Goal: Task Accomplishment & Management: Use online tool/utility

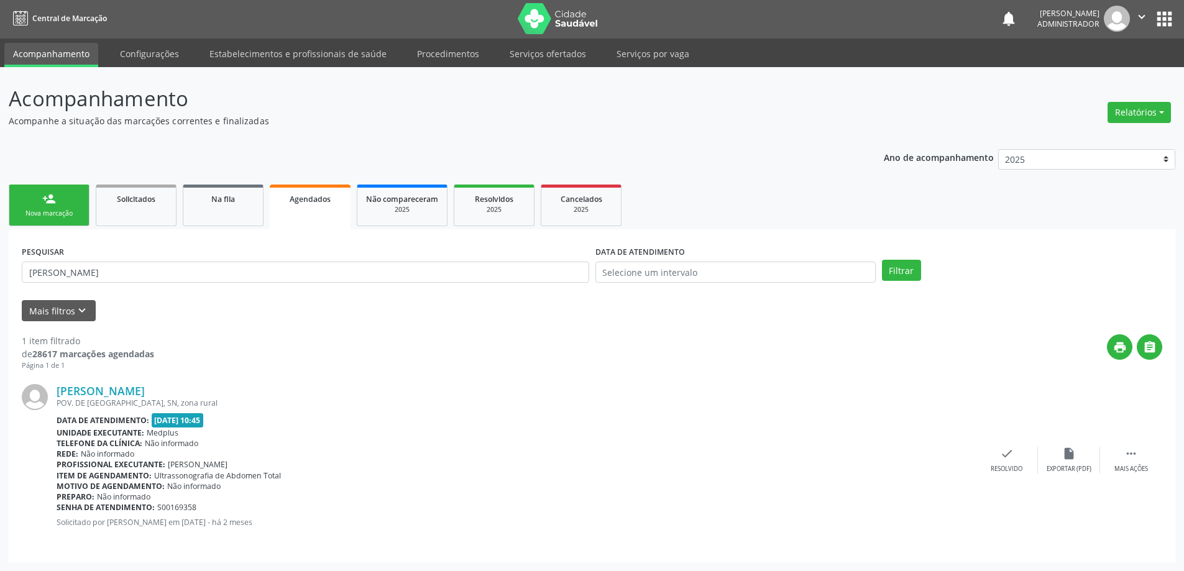
scroll to position [1, 0]
click at [526, 53] on link "Serviços ofertados" at bounding box center [548, 54] width 94 height 22
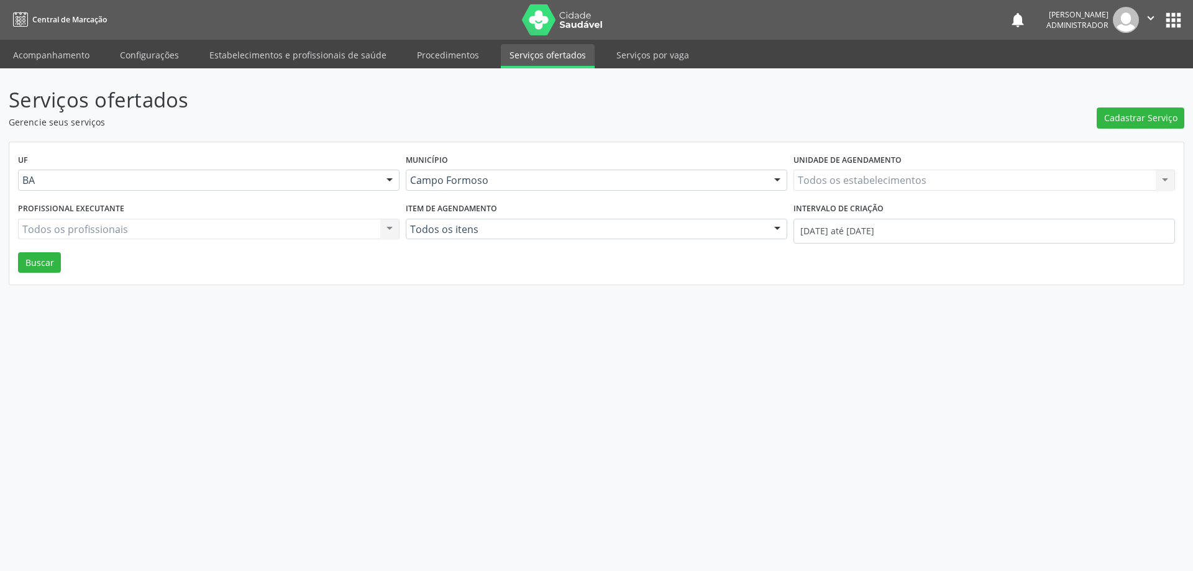
click at [977, 182] on div "Todos os estabelecimentos Todos os estabelecimentos Nenhum resultado encontrado…" at bounding box center [984, 180] width 382 height 21
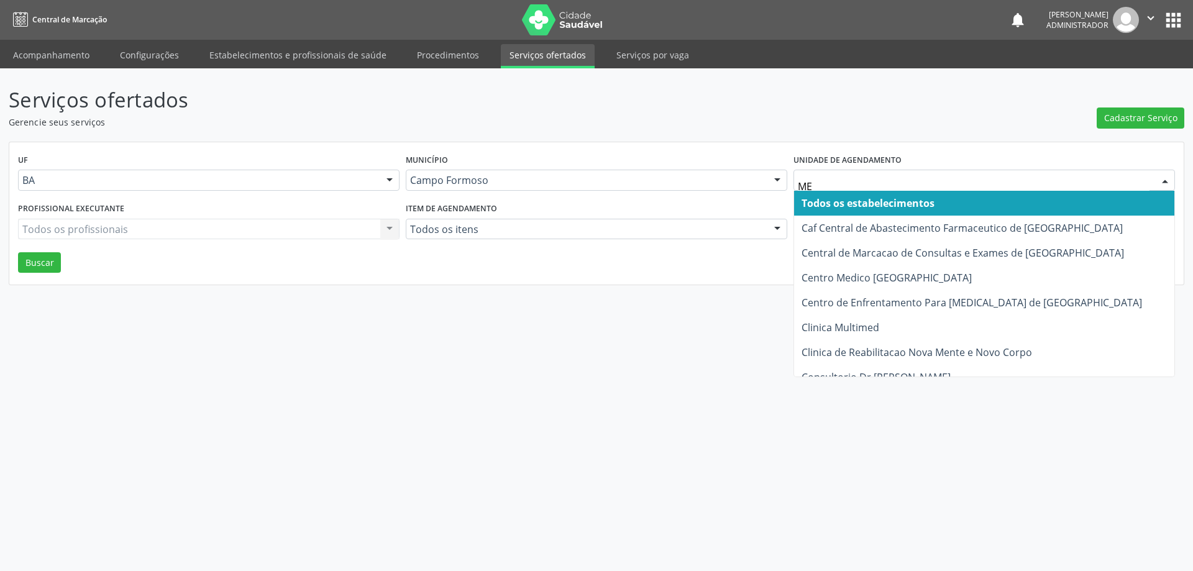
type input "MED"
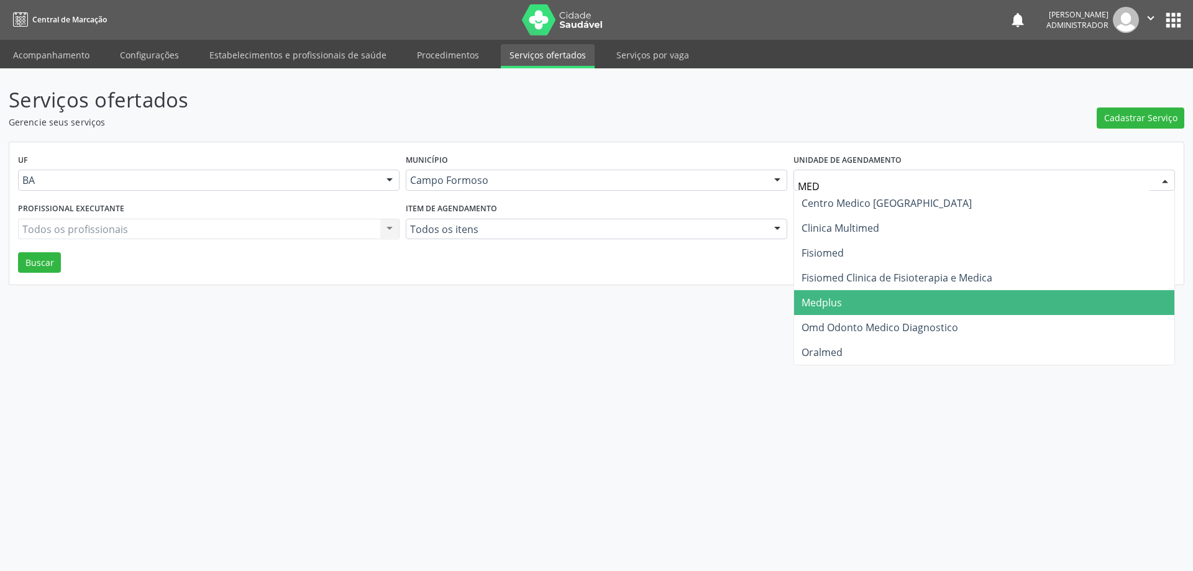
click at [931, 310] on span "Medplus" at bounding box center [984, 302] width 380 height 25
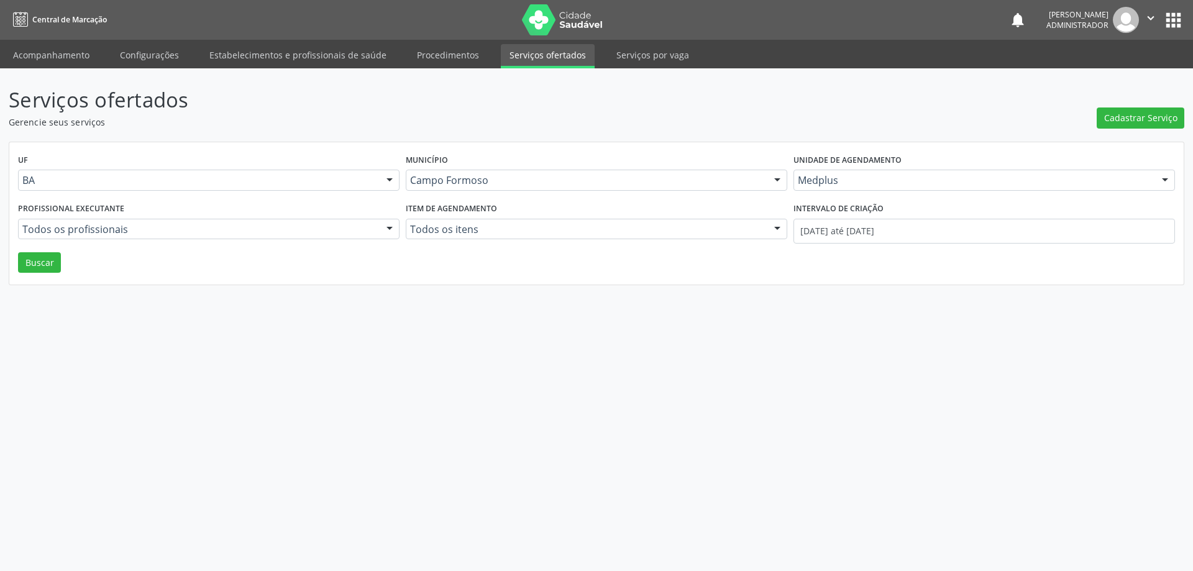
click at [386, 227] on div at bounding box center [389, 229] width 19 height 21
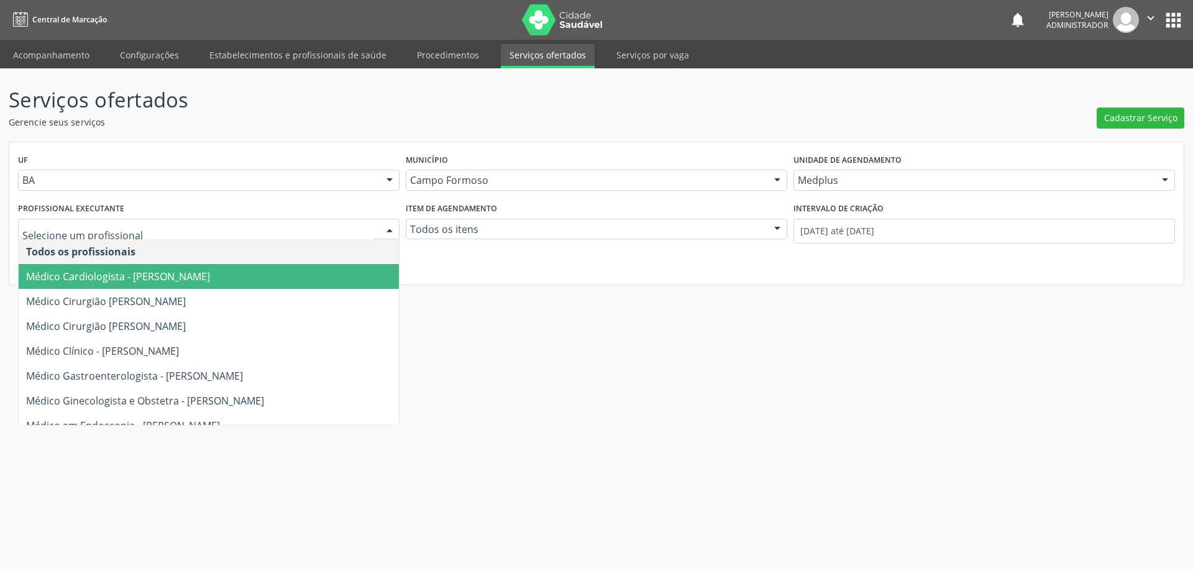
click at [354, 277] on span "Médico Cardiologista - [PERSON_NAME]" at bounding box center [209, 276] width 380 height 25
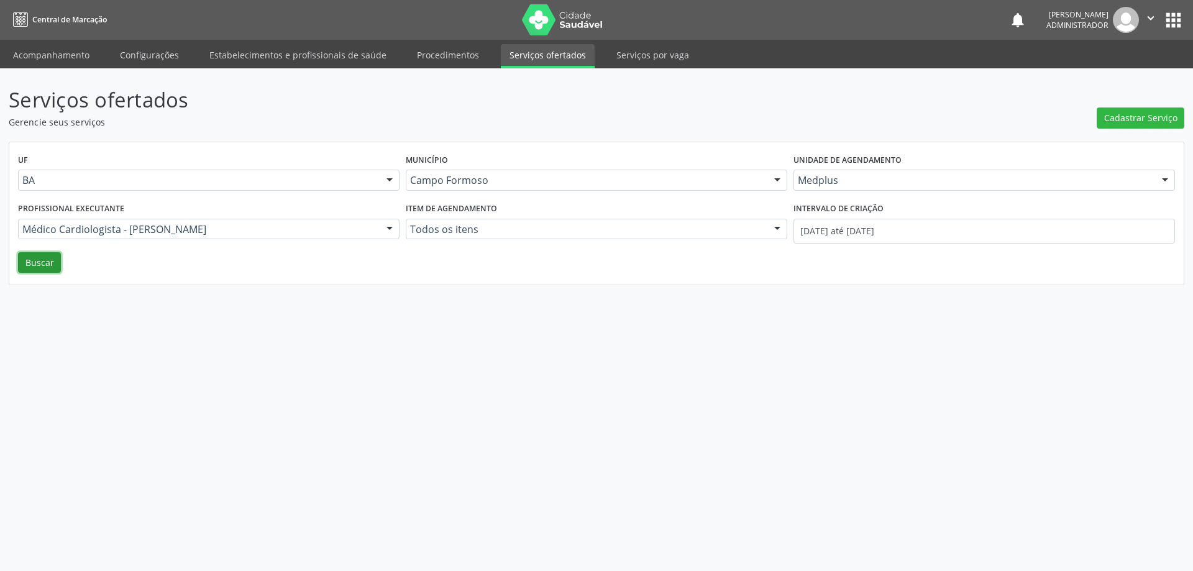
click at [44, 263] on button "Buscar" at bounding box center [39, 262] width 43 height 21
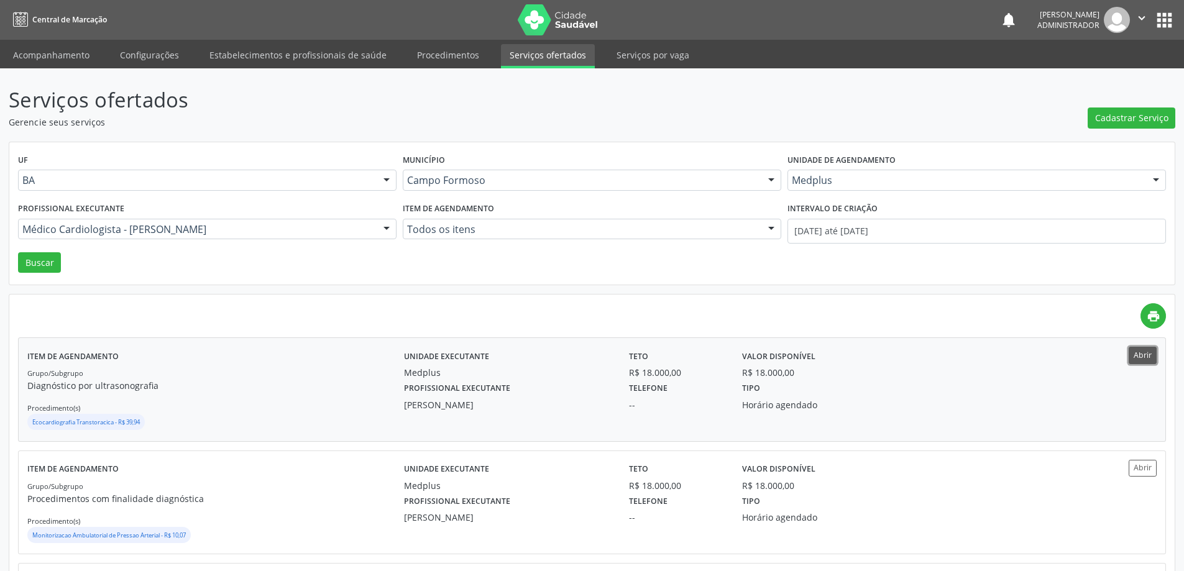
click at [1129, 350] on button "Abrir" at bounding box center [1142, 355] width 28 height 17
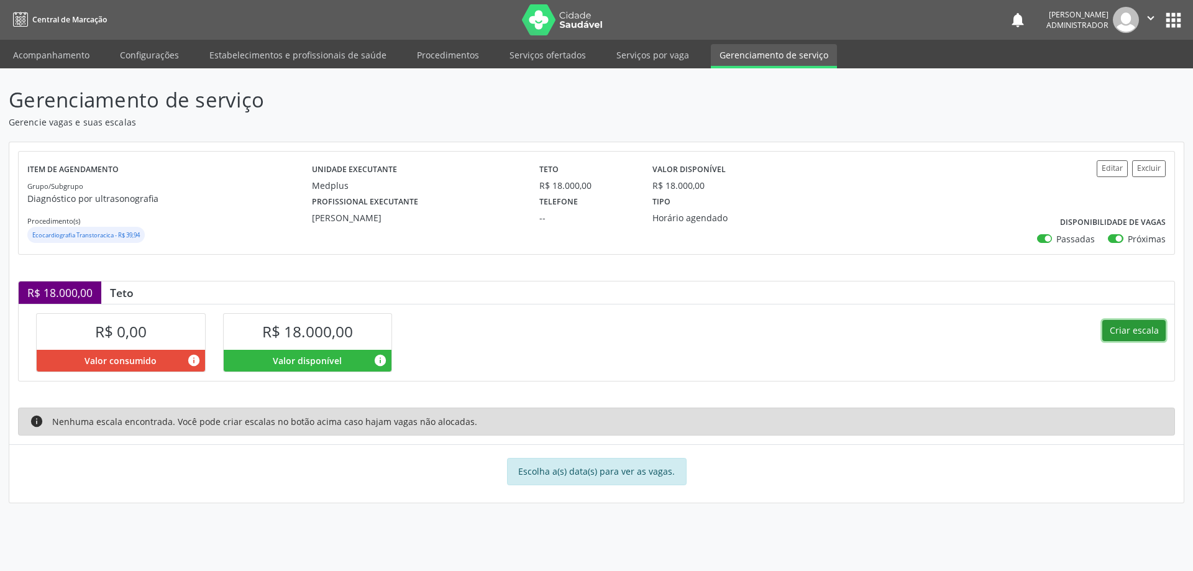
click at [1128, 330] on button "Criar escala" at bounding box center [1133, 330] width 63 height 21
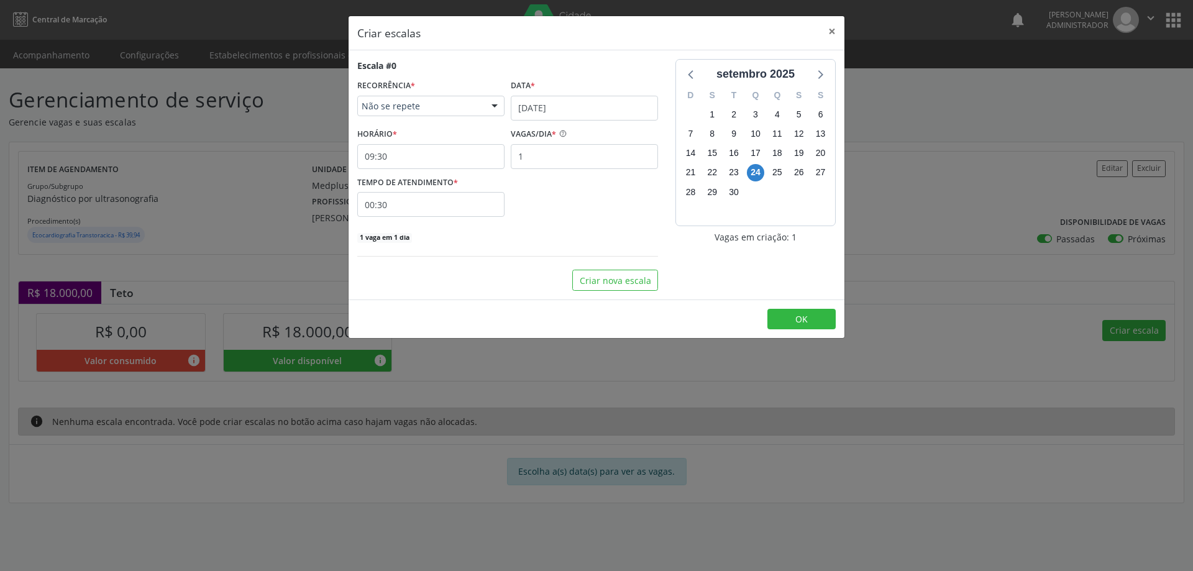
click at [496, 104] on div at bounding box center [494, 106] width 19 height 21
click at [470, 152] on span "Diário/Semanal" at bounding box center [431, 153] width 146 height 25
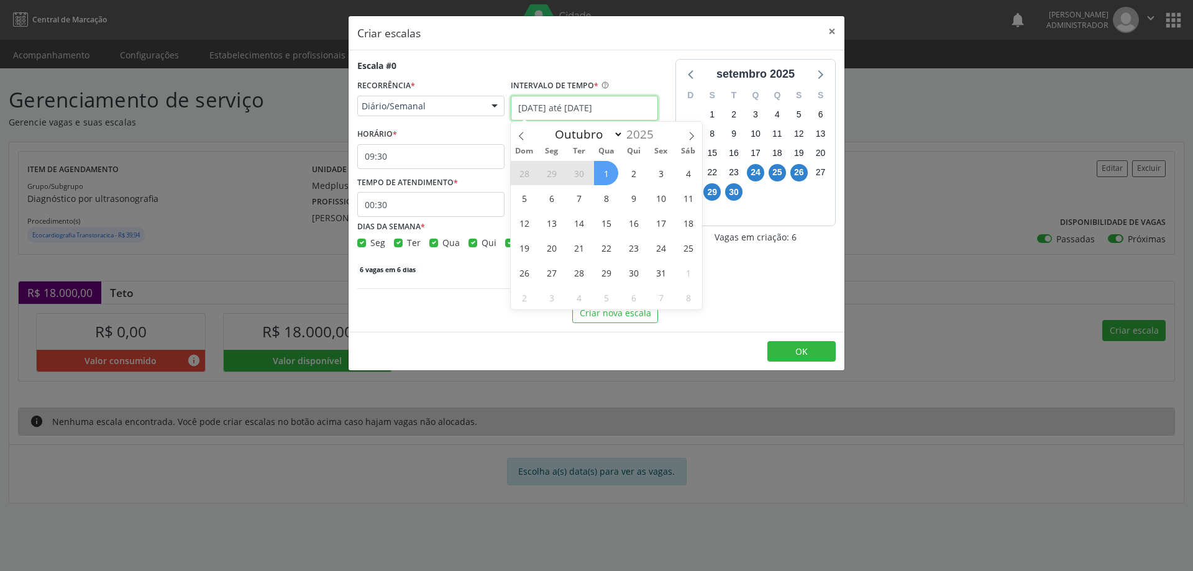
click at [549, 103] on input "[DATE] até [DATE]" at bounding box center [584, 108] width 147 height 25
click at [610, 173] on span "1" at bounding box center [606, 173] width 24 height 24
type input "[DATE]"
click at [664, 176] on span "3" at bounding box center [661, 173] width 24 height 24
checkbox input "true"
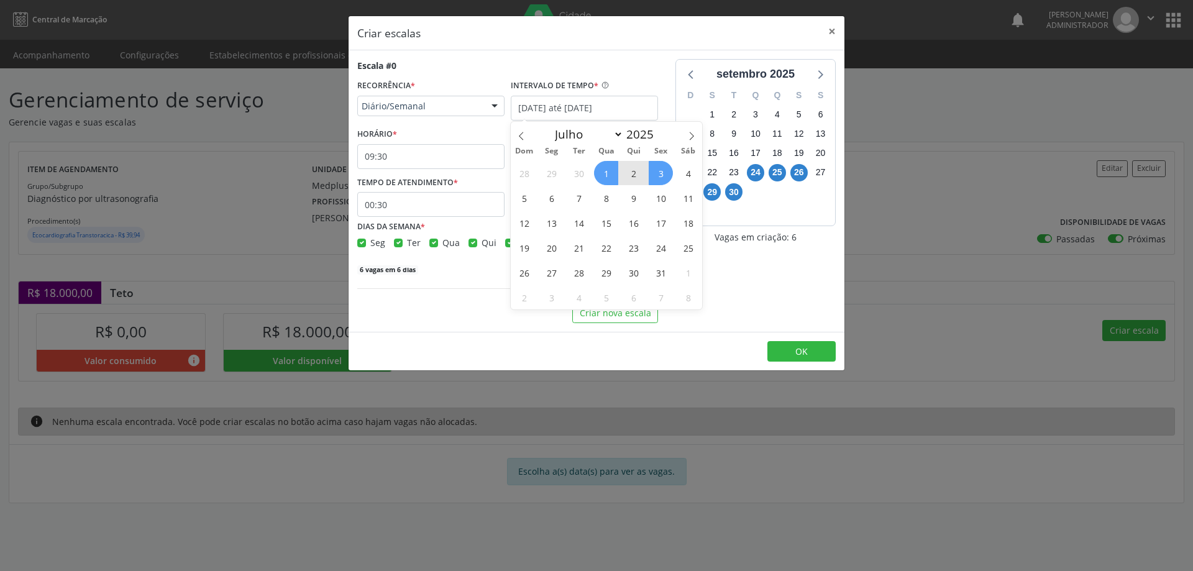
checkbox input "true"
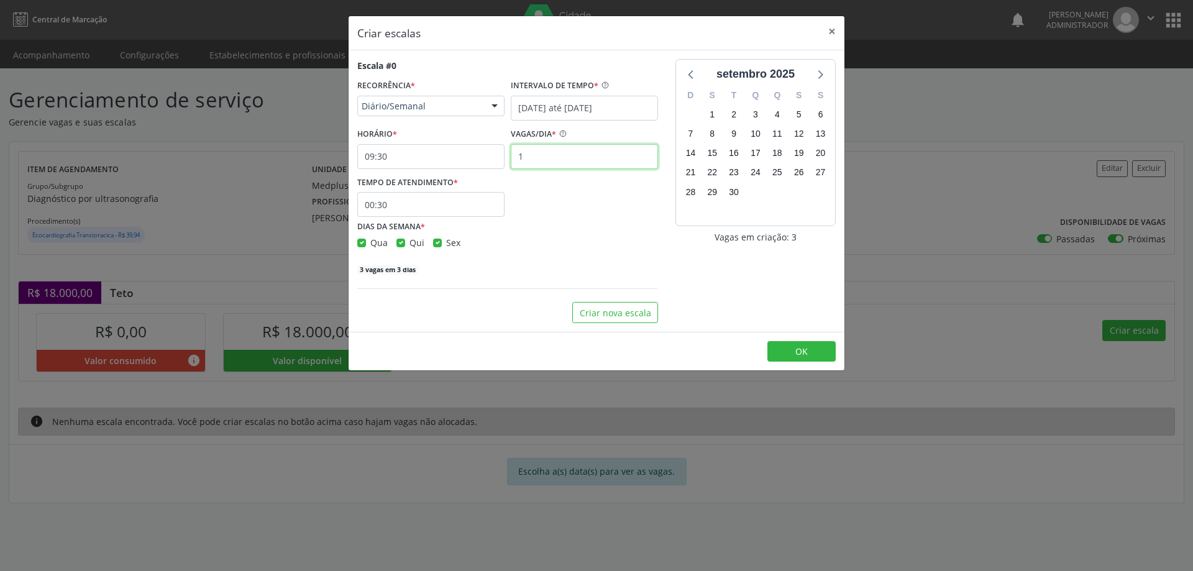
click at [533, 157] on input "1" at bounding box center [584, 156] width 147 height 25
type input "3"
click at [459, 157] on input "09:30" at bounding box center [430, 156] width 147 height 25
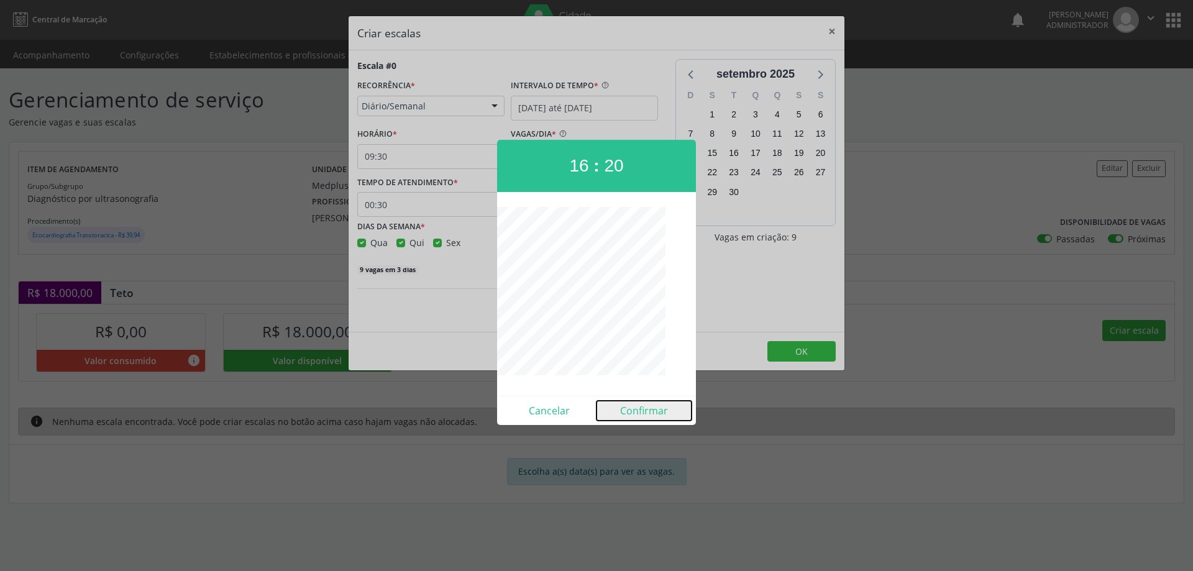
click at [640, 414] on button "Confirmar" at bounding box center [644, 411] width 95 height 20
type input "16:20"
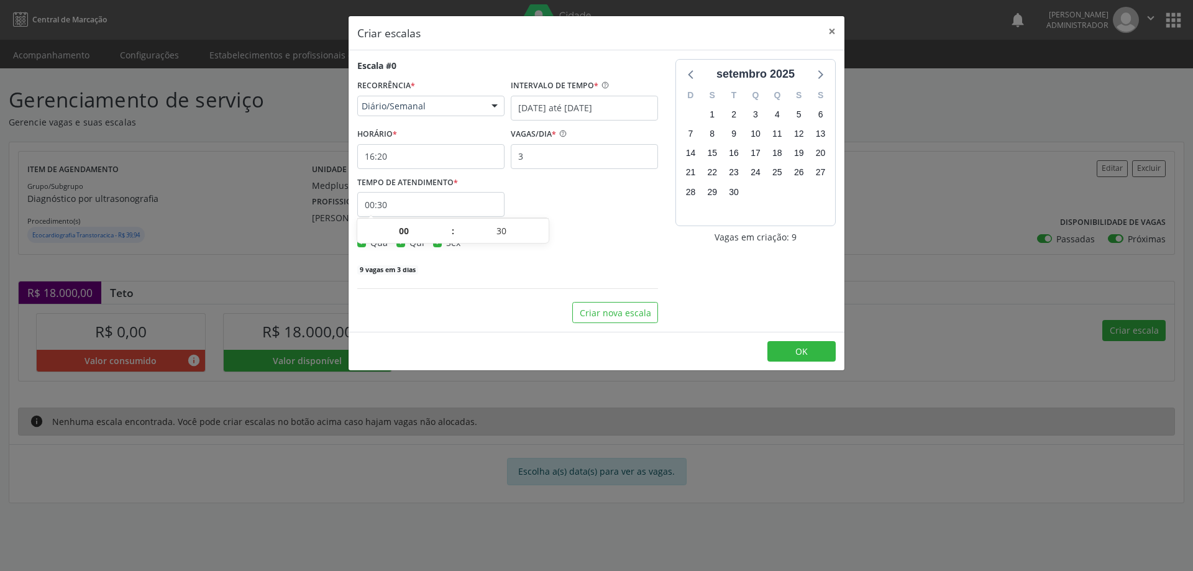
click at [413, 196] on input "00:30" at bounding box center [430, 204] width 147 height 25
click at [546, 240] on span at bounding box center [544, 237] width 9 height 12
type input "00:25"
type input "25"
click at [546, 240] on span at bounding box center [544, 237] width 9 height 12
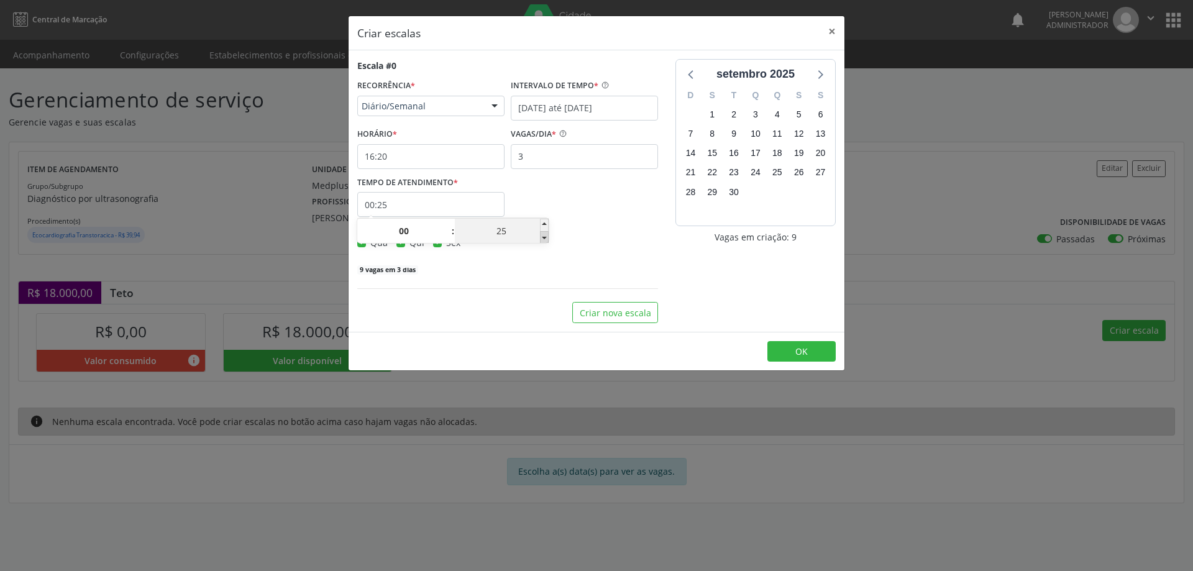
type input "00:20"
type input "20"
click at [793, 348] on button "OK" at bounding box center [801, 351] width 68 height 21
